Goal: Task Accomplishment & Management: Manage account settings

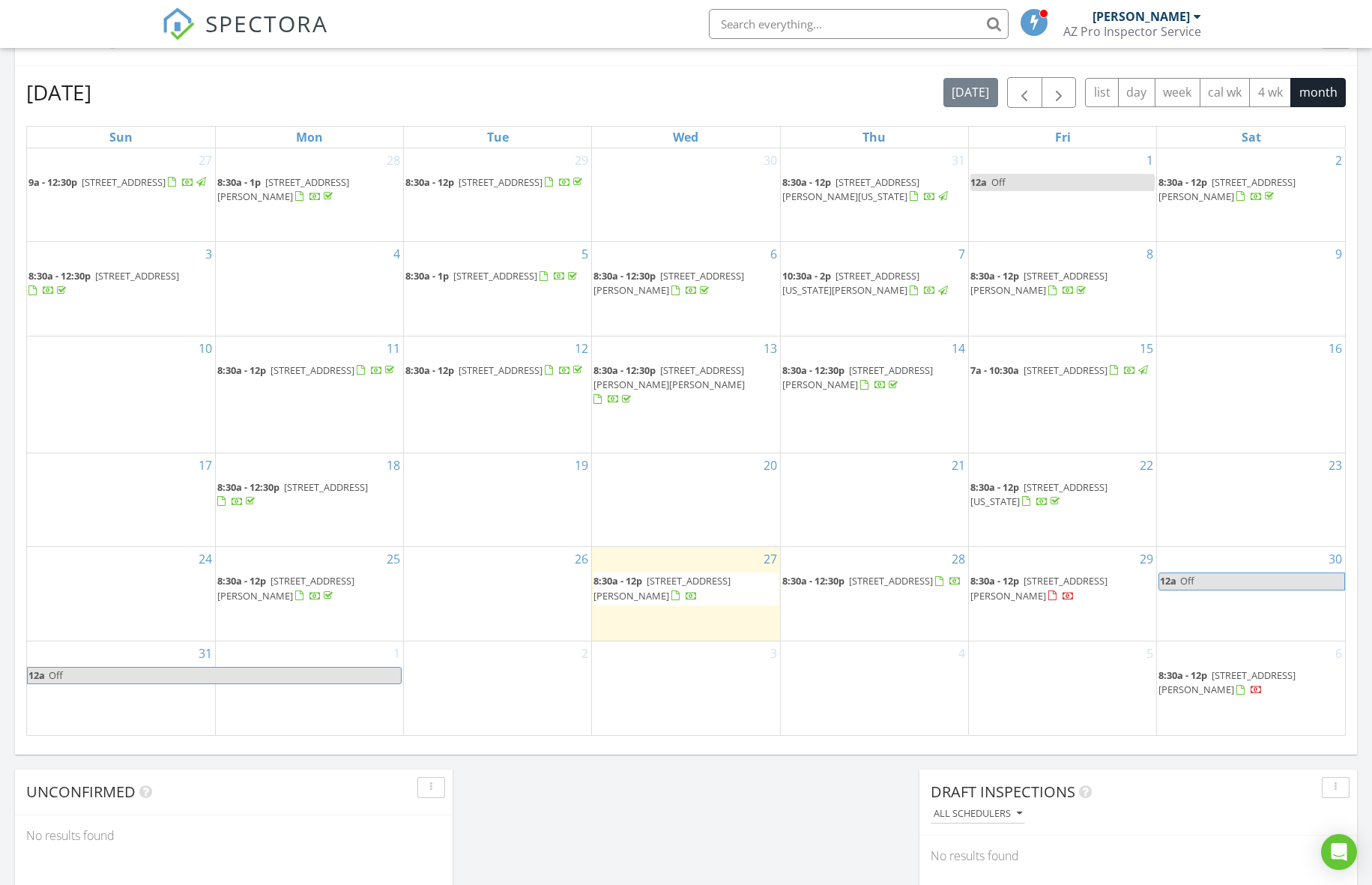
scroll to position [642, 0]
click at [919, 571] on span "44158 Canyon Creek Dr, Maricopa 85139" at bounding box center [891, 578] width 84 height 14
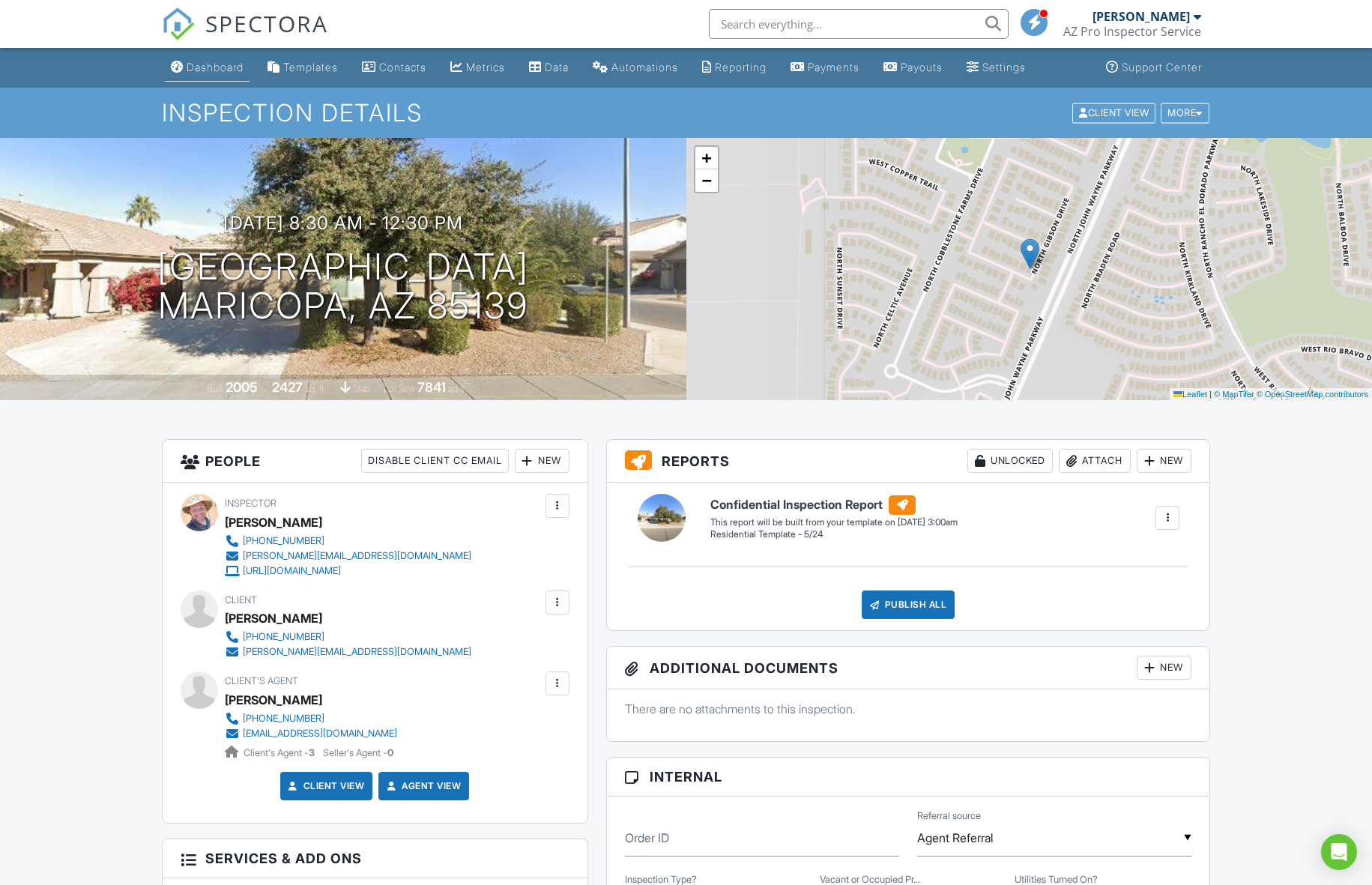
click at [212, 71] on div "Dashboard" at bounding box center [215, 67] width 57 height 13
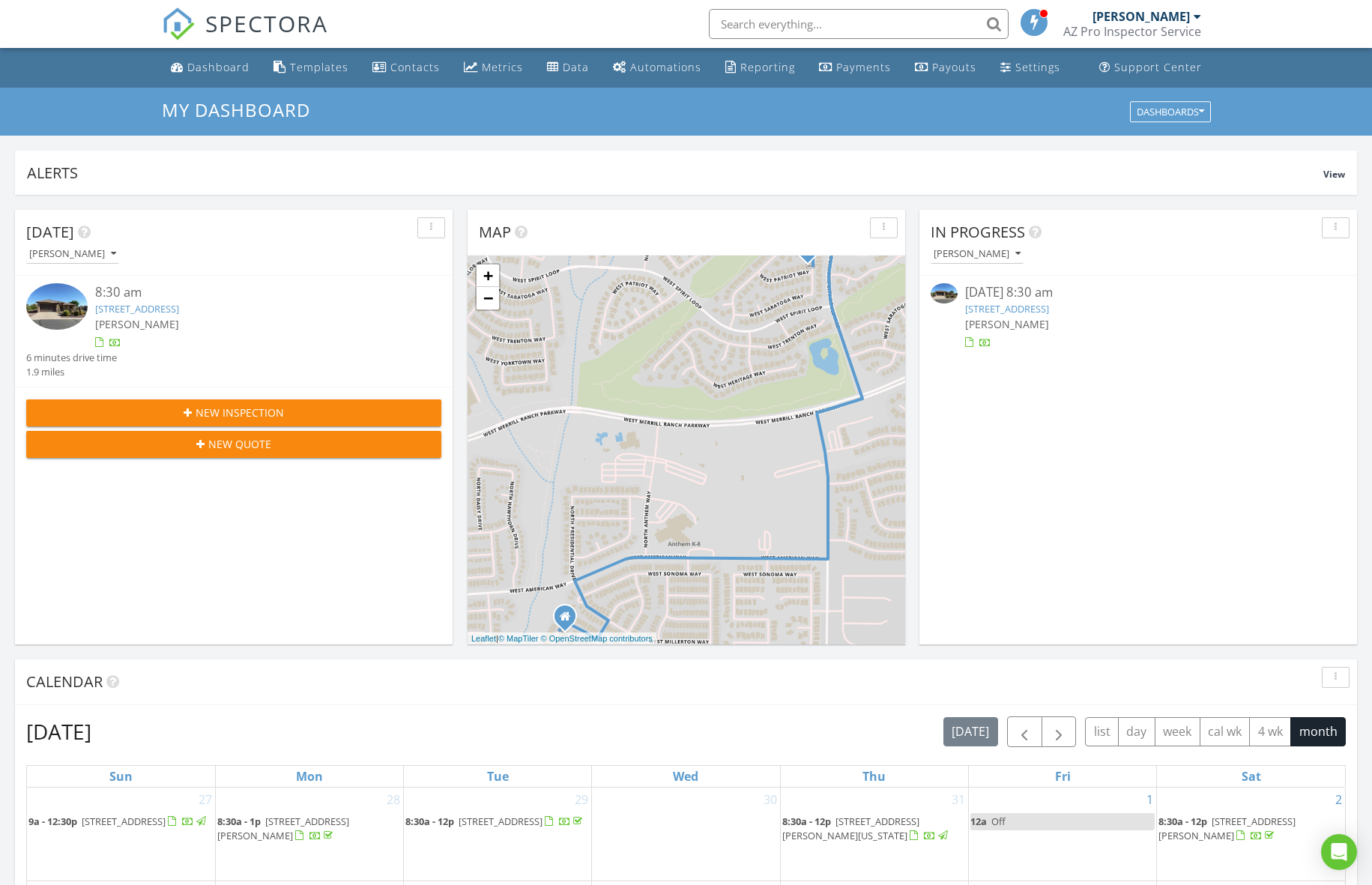
scroll to position [20, 0]
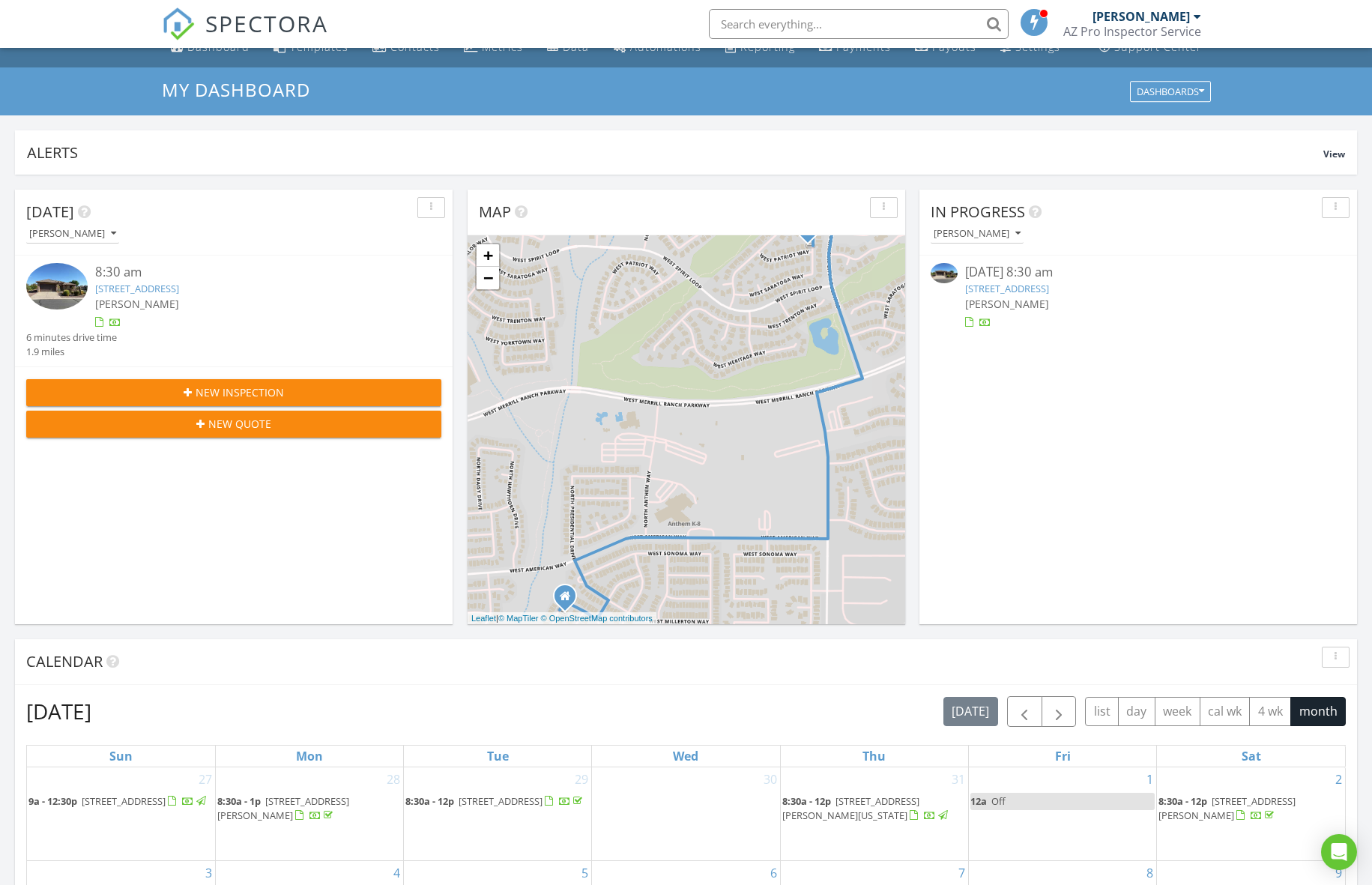
click at [179, 289] on link "6864 W Patriot Way, Florence, AZ 85132" at bounding box center [137, 289] width 84 height 14
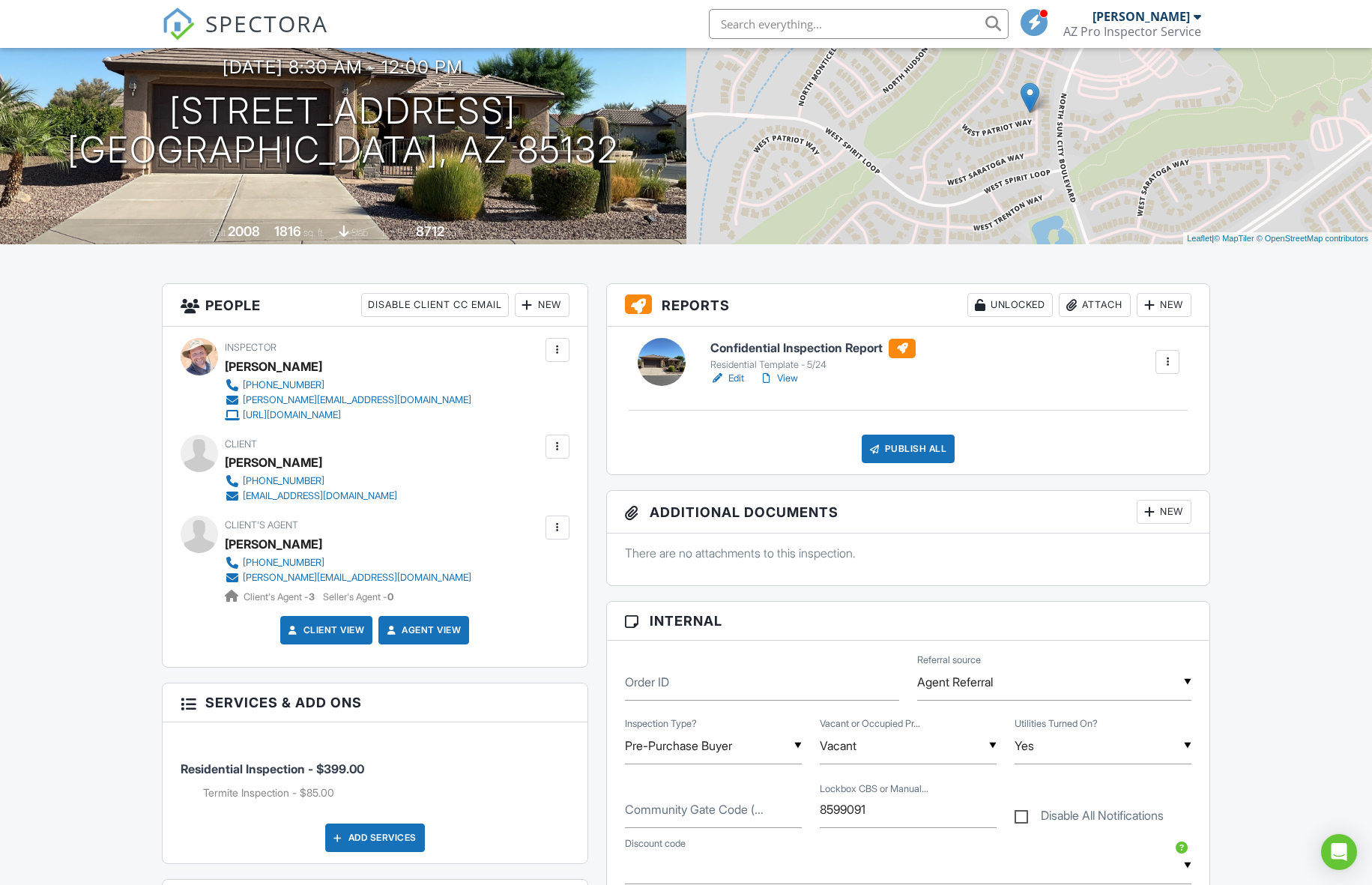
scroll to position [158, 0]
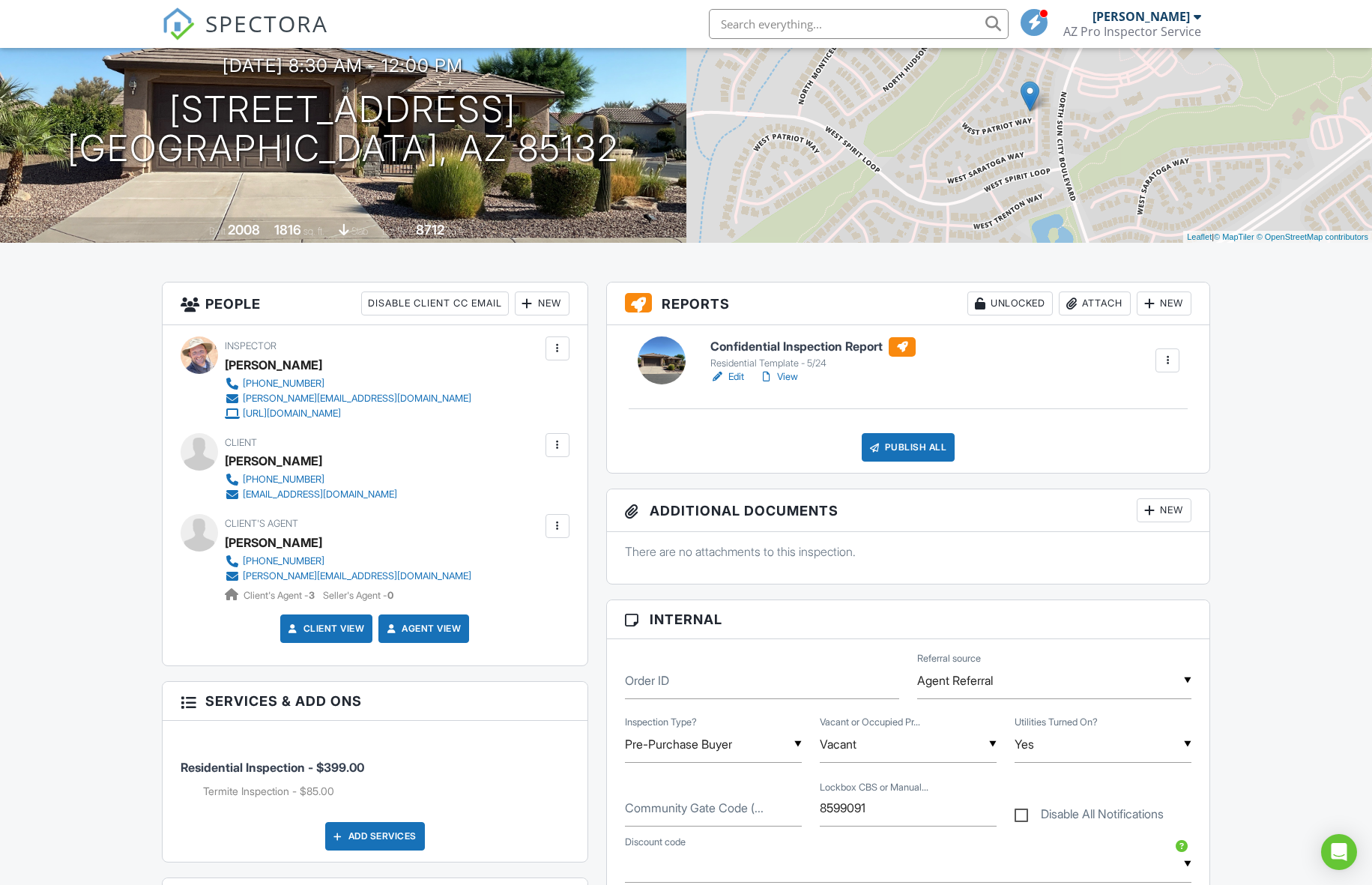
click at [1162, 514] on div "New" at bounding box center [1164, 510] width 55 height 24
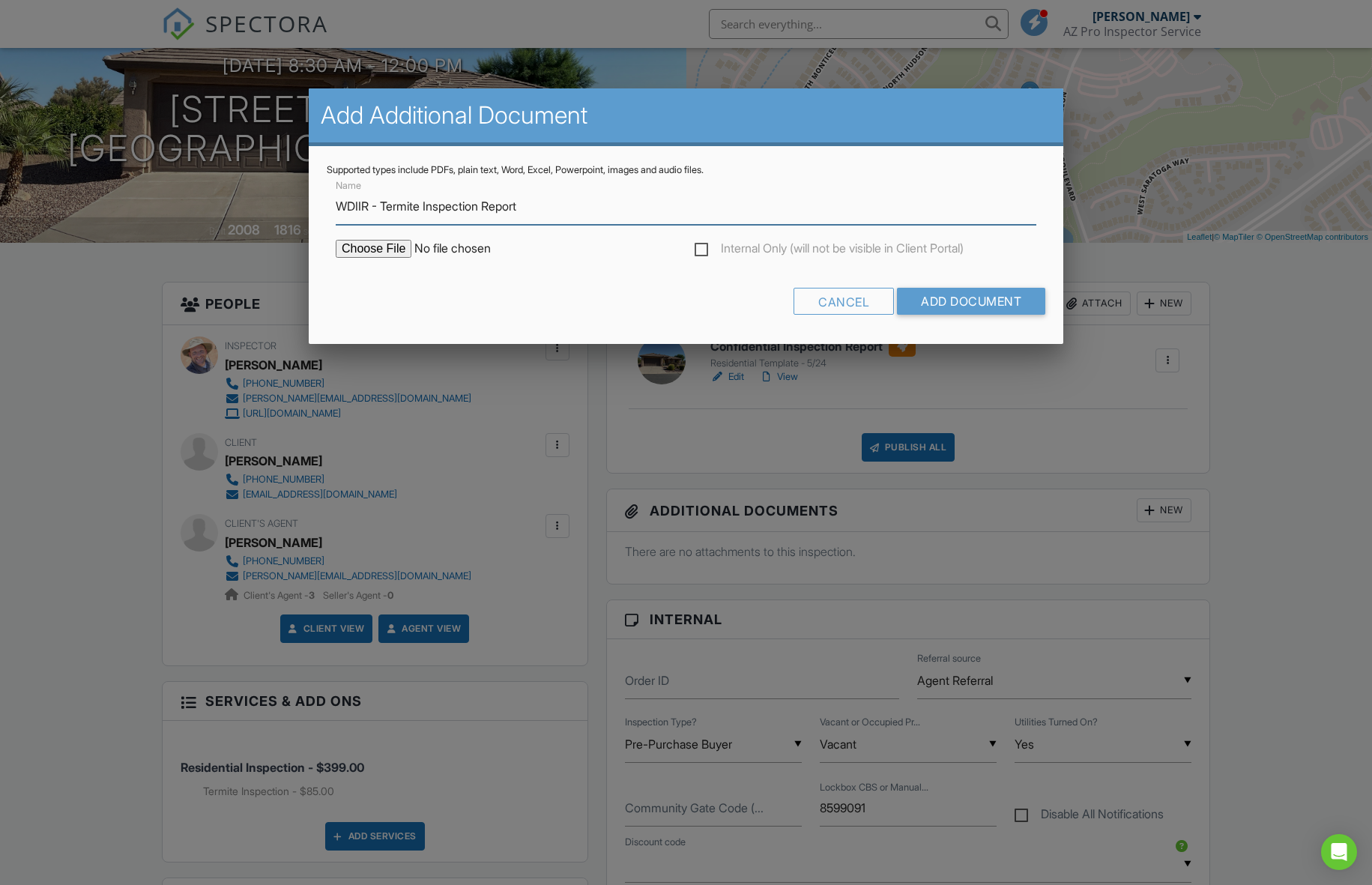
type input "WDIIR - Termite Inspection Report"
click at [358, 254] on input "file" at bounding box center [463, 249] width 255 height 18
type input "C:\fakepath\6864_W_Patriot_Way_Florence_AZ_85132-WO256316.pdf"
click at [953, 308] on input "Add Document" at bounding box center [971, 301] width 149 height 27
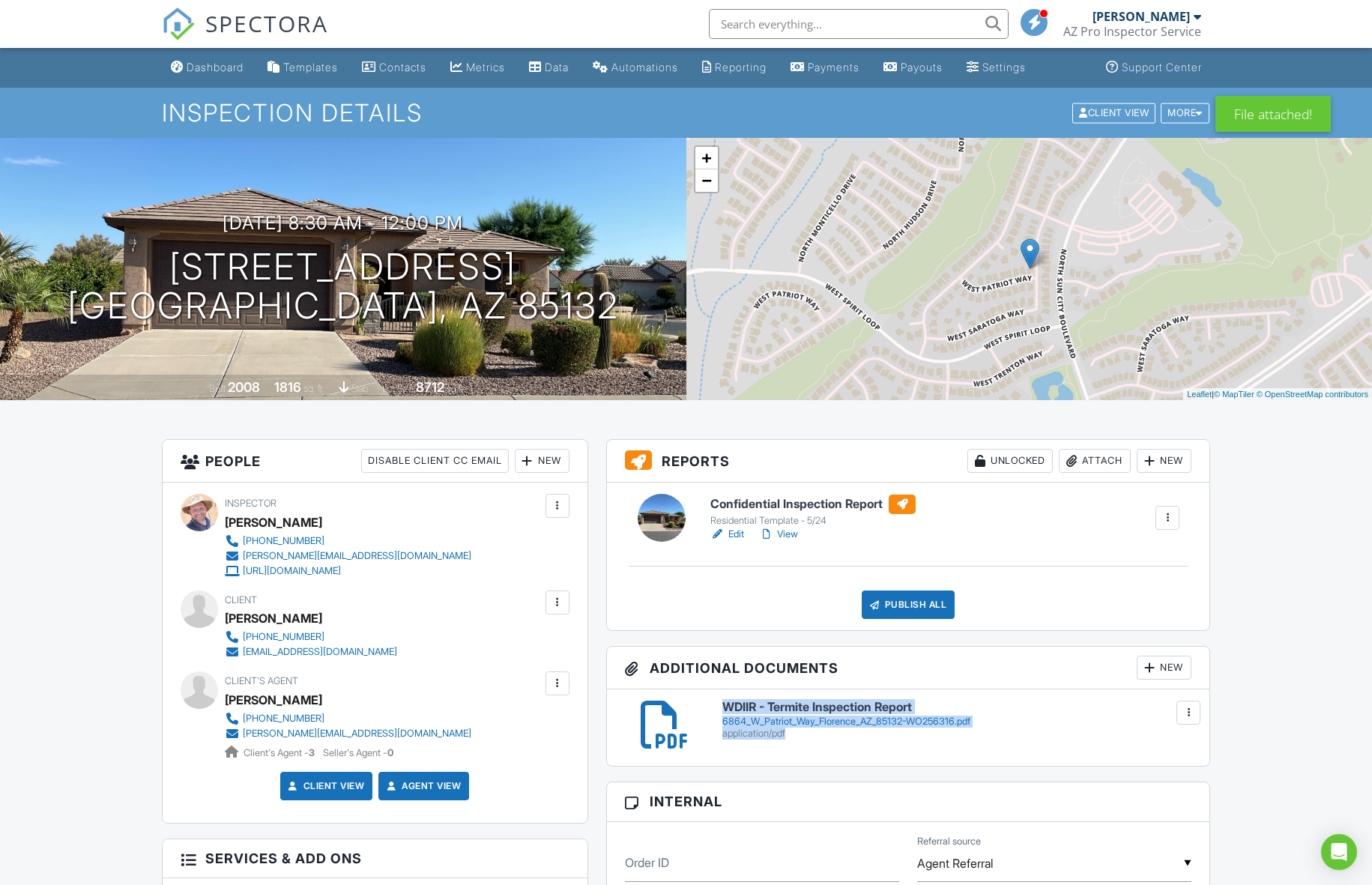
click at [814, 504] on h6 "Confidential Inspection Report" at bounding box center [813, 504] width 206 height 20
